Goal: Information Seeking & Learning: Check status

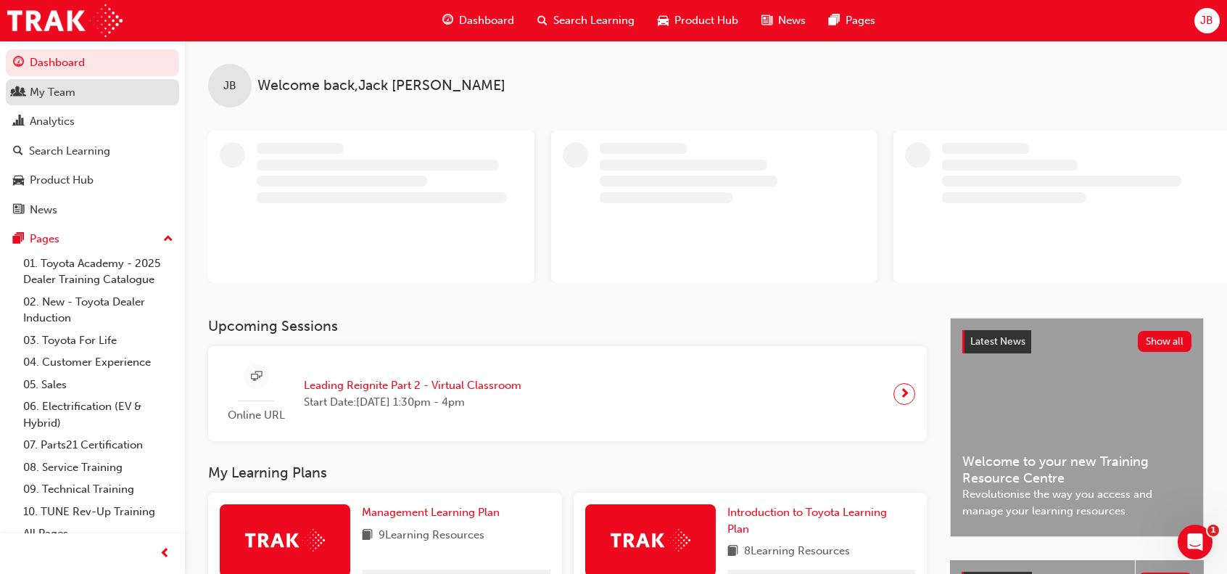
click at [73, 94] on div "My Team" at bounding box center [53, 92] width 46 height 17
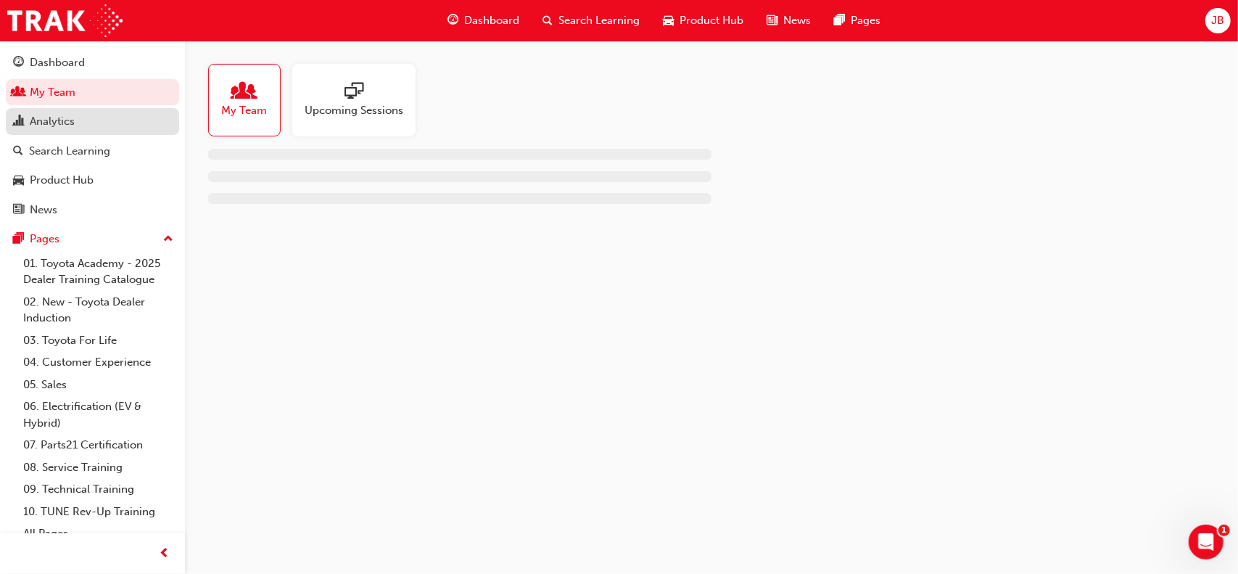
click at [72, 120] on div "Analytics" at bounding box center [52, 121] width 45 height 17
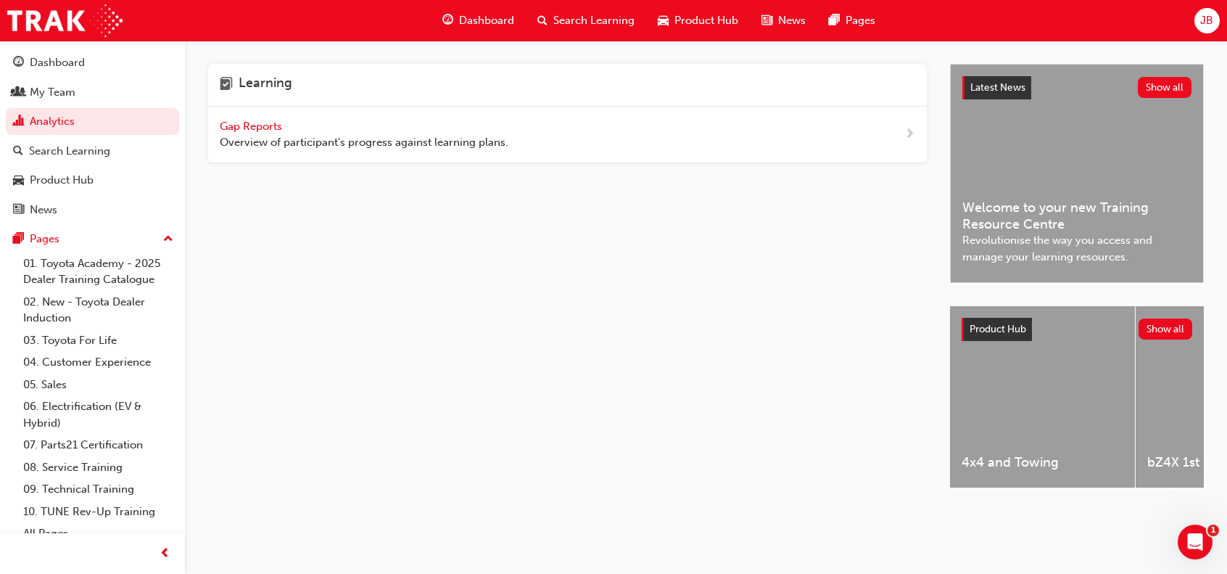
click at [258, 122] on span "Gap Reports" at bounding box center [252, 126] width 65 height 13
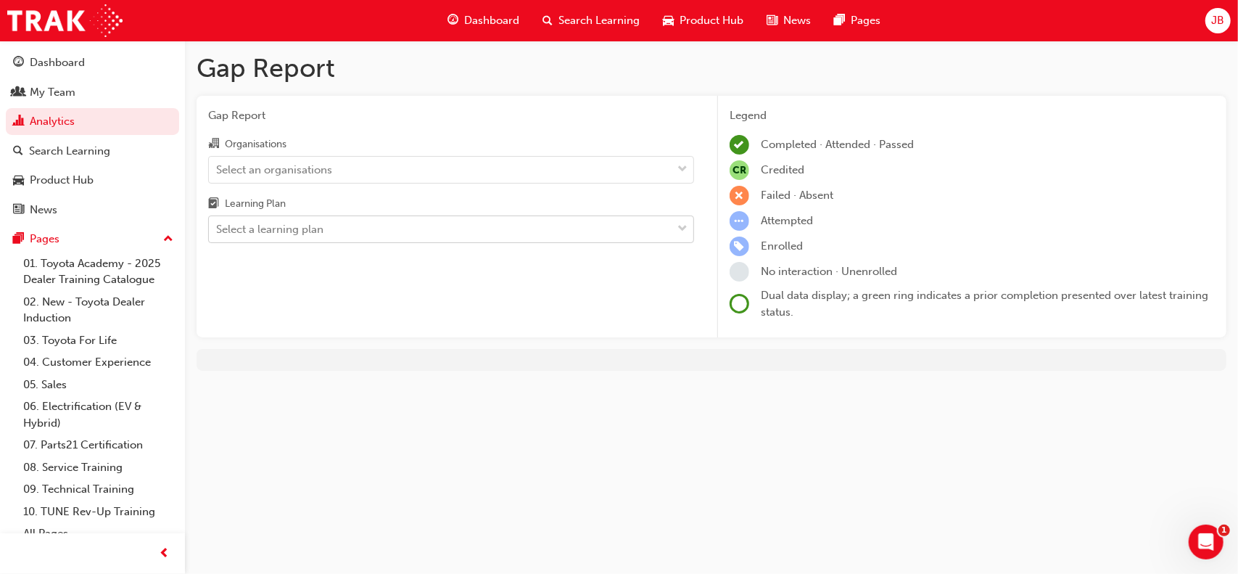
click at [306, 227] on div "Select a learning plan" at bounding box center [269, 229] width 107 height 17
click at [218, 227] on input "Learning Plan Select a learning plan" at bounding box center [216, 229] width 1 height 12
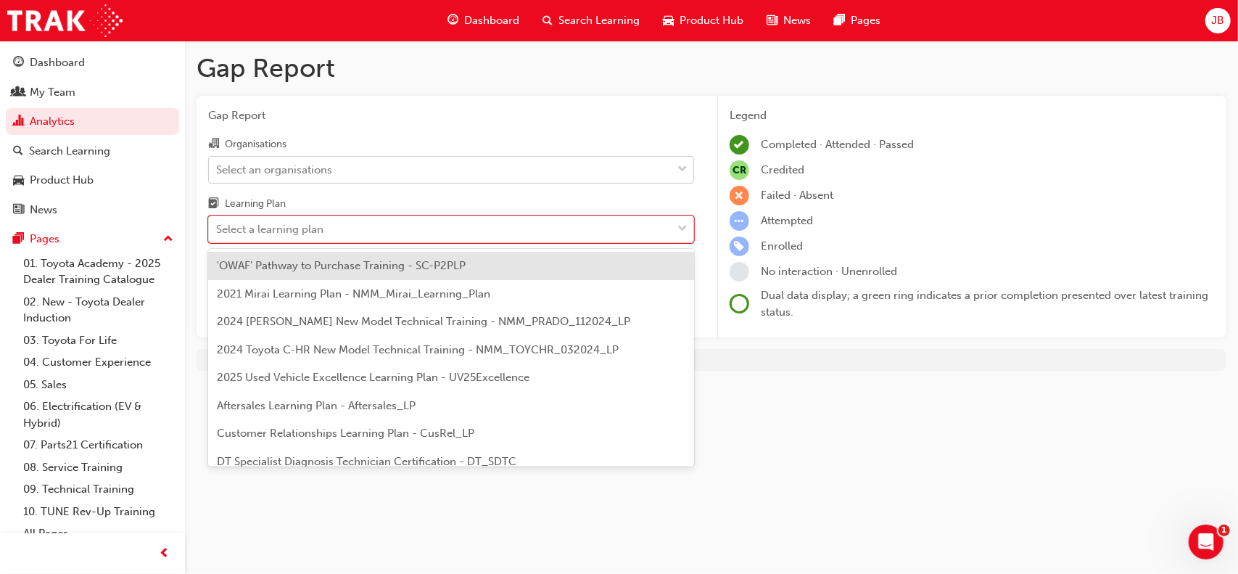
click at [326, 170] on div "Select an organisations" at bounding box center [274, 169] width 116 height 17
click at [218, 170] on input "Organisations Select an organisations" at bounding box center [216, 168] width 1 height 12
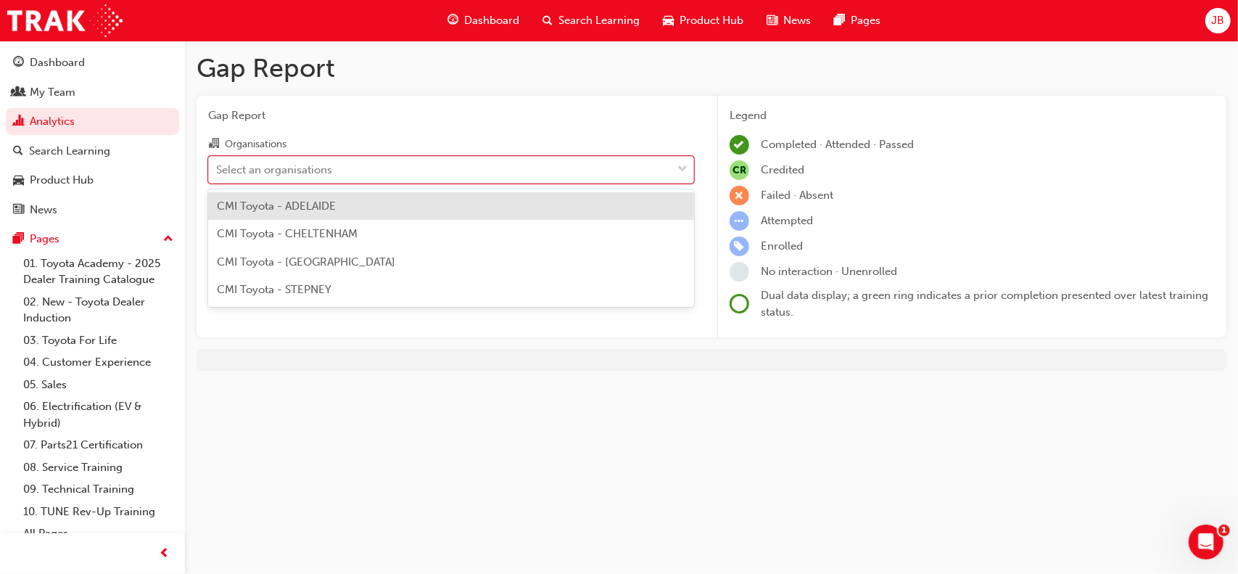
click at [336, 207] on span "CMI Toyota - ADELAIDE" at bounding box center [276, 205] width 119 height 13
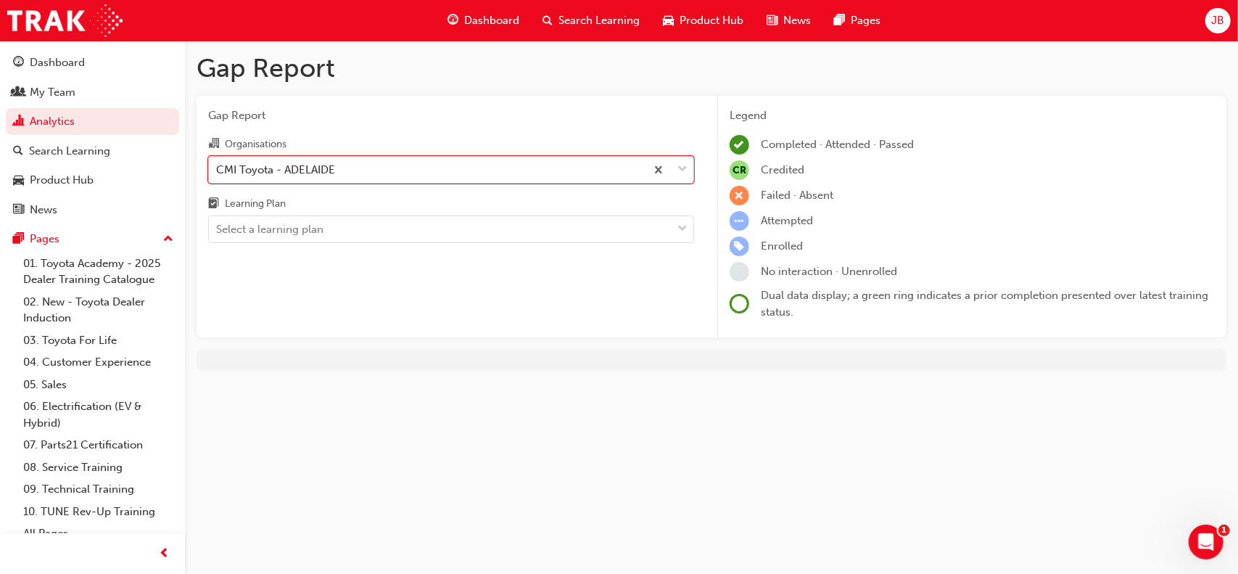
click at [281, 211] on div "Learning Plan" at bounding box center [247, 204] width 78 height 18
click at [218, 223] on input "Learning Plan Select a learning plan" at bounding box center [216, 229] width 1 height 12
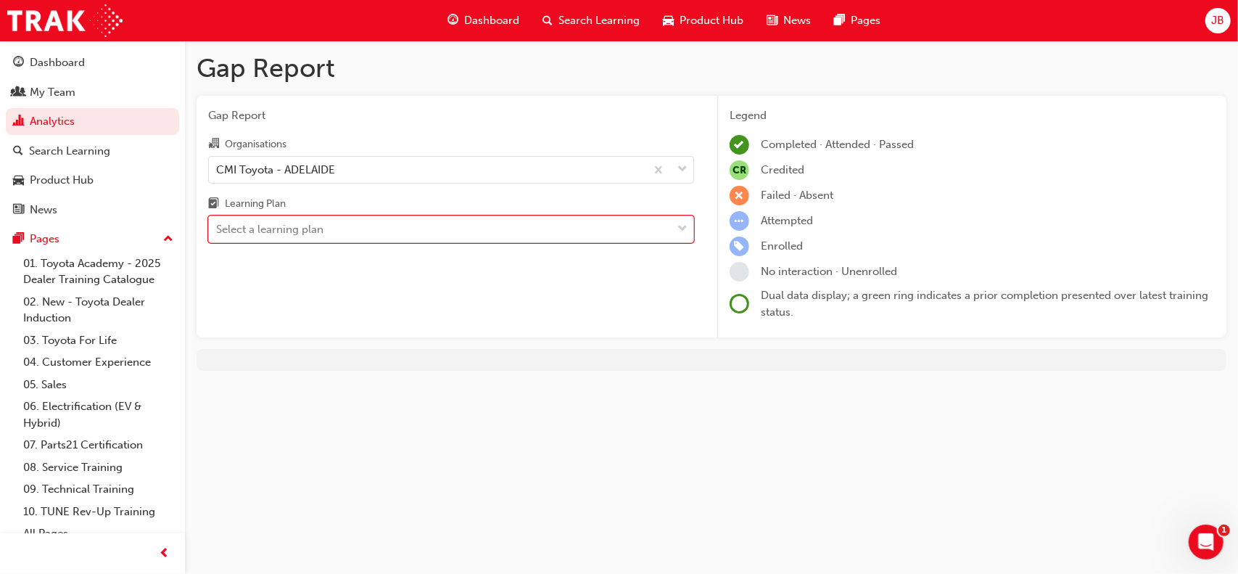
click at [281, 231] on div "Select a learning plan" at bounding box center [269, 229] width 107 height 17
click at [218, 231] on input "Learning Plan 0 results available. Select is focused ,type to refine list, pres…" at bounding box center [216, 229] width 1 height 12
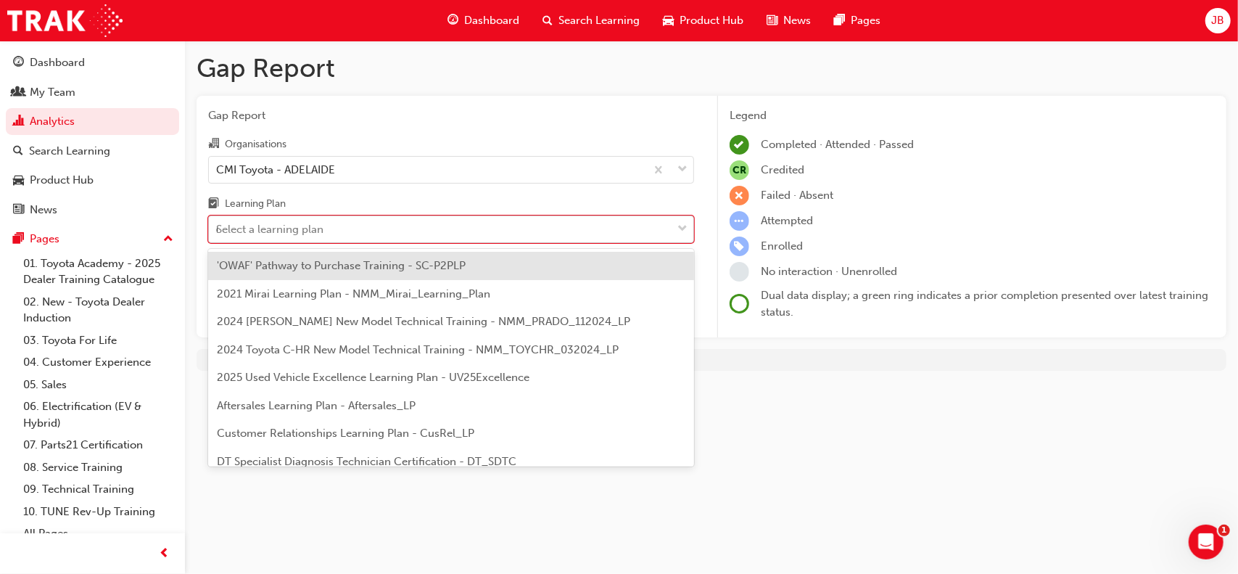
type input "dt"
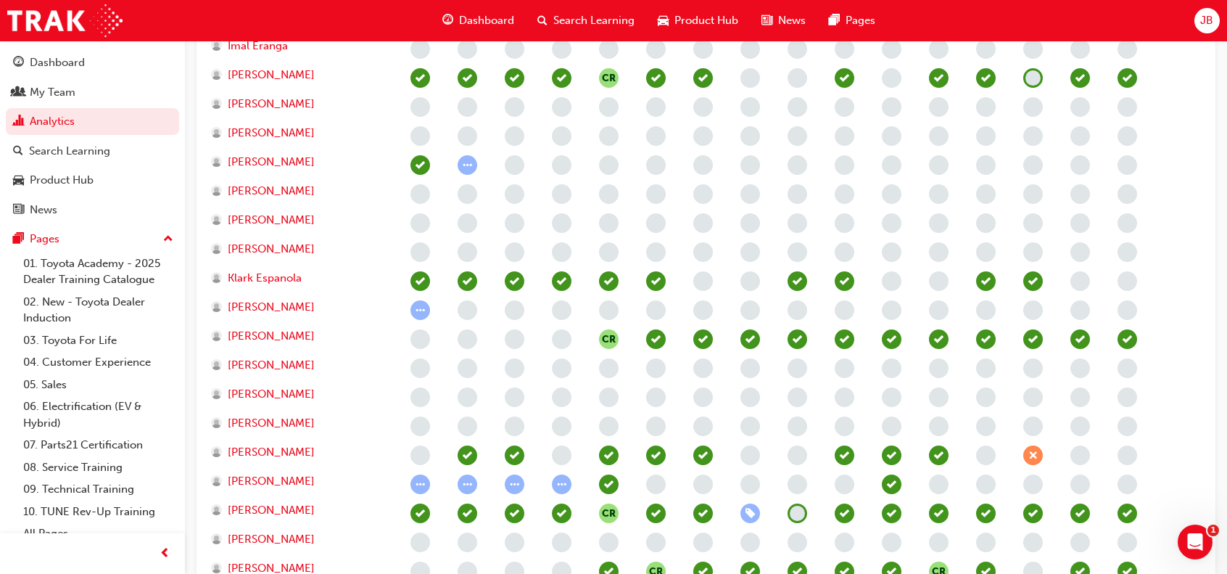
scroll to position [1255, 0]
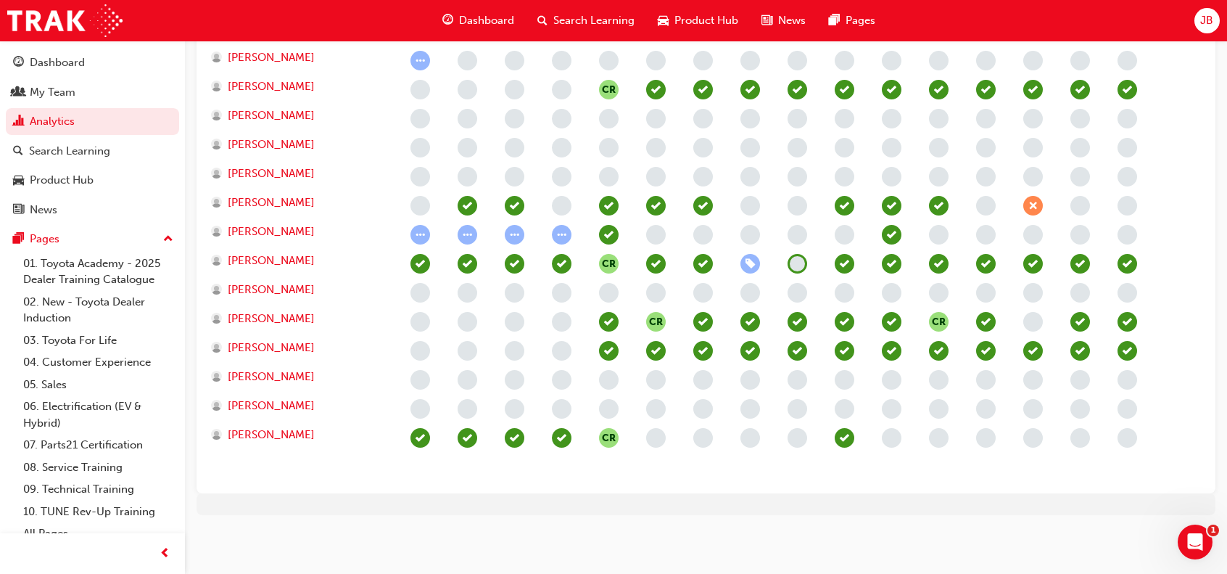
click at [611, 432] on span "CR" at bounding box center [609, 438] width 20 height 20
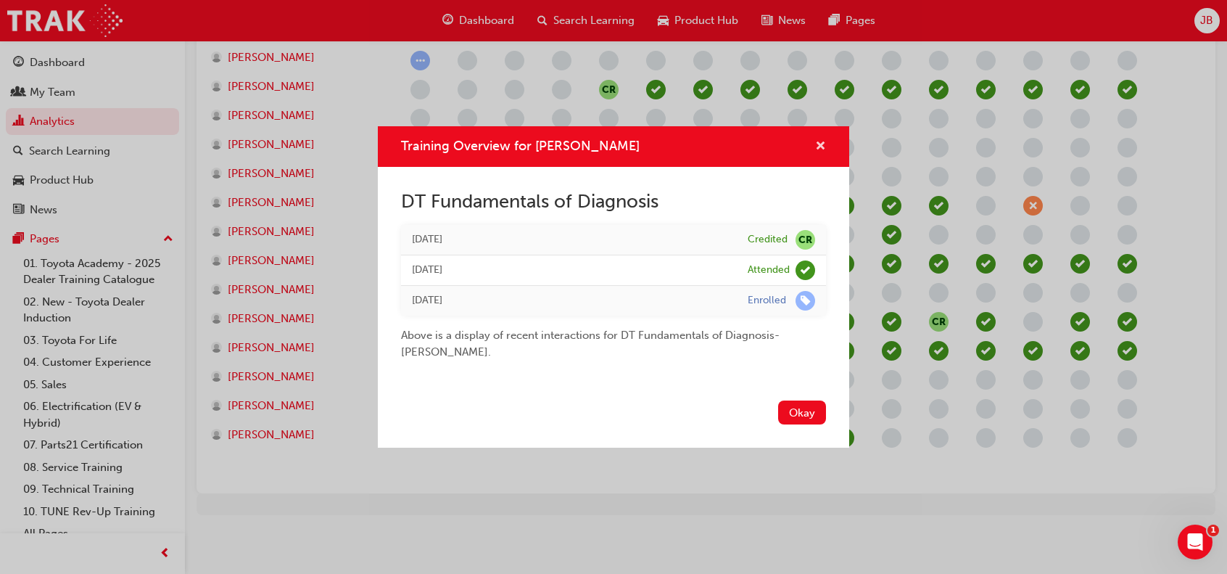
click at [820, 142] on span "cross-icon" at bounding box center [820, 147] width 11 height 13
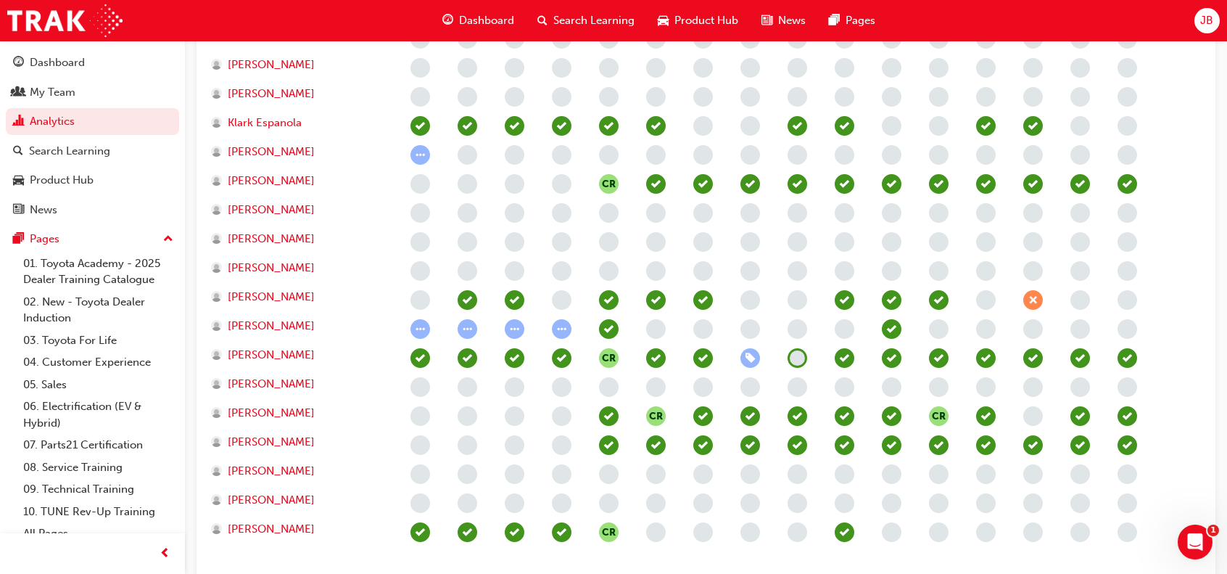
scroll to position [1182, 0]
